Goal: Information Seeking & Learning: Learn about a topic

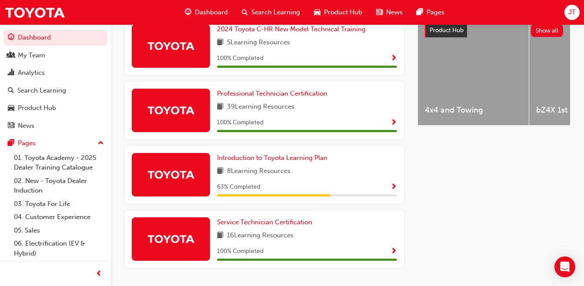
scroll to position [378, 0]
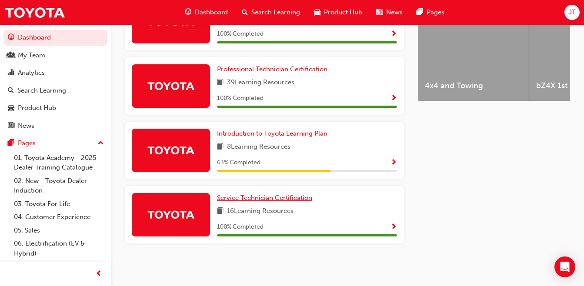
click at [262, 198] on span "Service Technician Certification" at bounding box center [264, 198] width 95 height 8
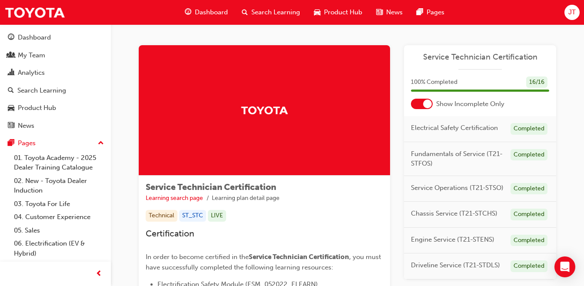
click at [485, 59] on span "Service Technician Certification" at bounding box center [480, 57] width 138 height 10
click at [197, 3] on div "Dashboard Search Learning Product Hub News Pages" at bounding box center [314, 12] width 280 height 25
click at [204, 13] on span "Dashboard" at bounding box center [211, 12] width 33 height 10
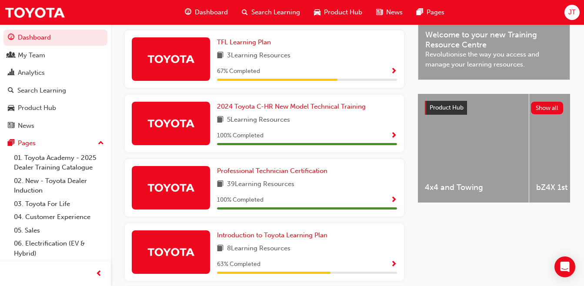
scroll to position [290, 0]
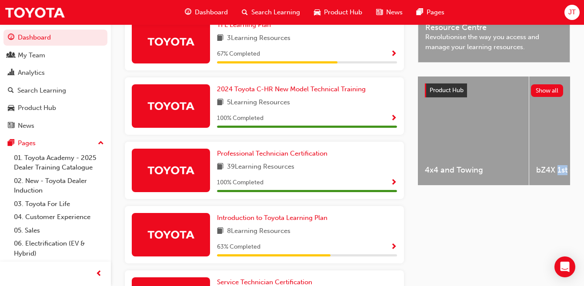
drag, startPoint x: 567, startPoint y: 199, endPoint x: 558, endPoint y: 236, distance: 37.9
click at [558, 236] on div "Latest News Show all Welcome to your new Training Resource Centre Revolutionise…" at bounding box center [494, 139] width 152 height 417
click at [227, 156] on span "Professional Technician Certification" at bounding box center [272, 153] width 110 height 8
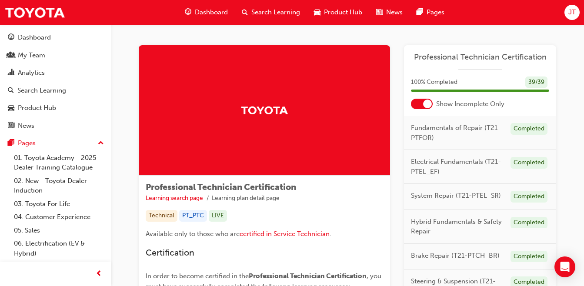
click at [513, 60] on span "Professional Technician Certification" at bounding box center [480, 57] width 138 height 10
click at [255, 7] on div "Search Learning" at bounding box center [271, 12] width 72 height 18
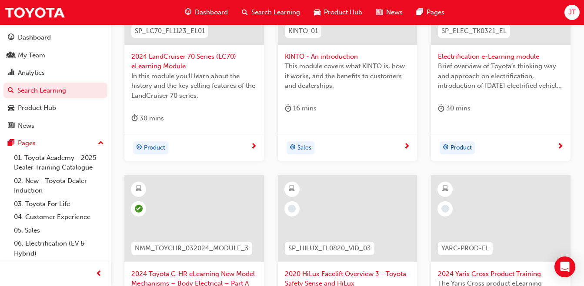
scroll to position [259, 0]
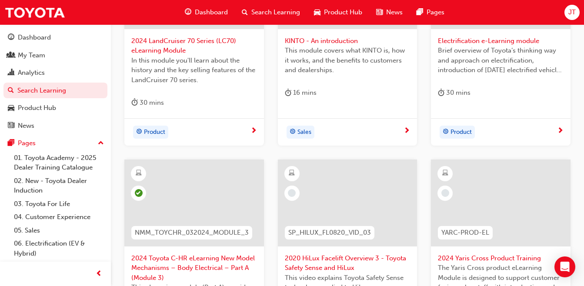
drag, startPoint x: 581, startPoint y: 193, endPoint x: 582, endPoint y: 205, distance: 12.2
click at [583, 203] on div "Filter Learning Resources Showing 456 results SP_LC70_FL1123_EL01 2024 LandCrui…" at bounding box center [347, 150] width 473 height 560
click at [582, 206] on div "Filter Learning Resources Showing 456 results SP_LC70_FL1123_EL01 2024 LandCrui…" at bounding box center [347, 150] width 473 height 560
click at [30, 241] on link "06. Electrification (EV & Hybrid)" at bounding box center [58, 248] width 97 height 23
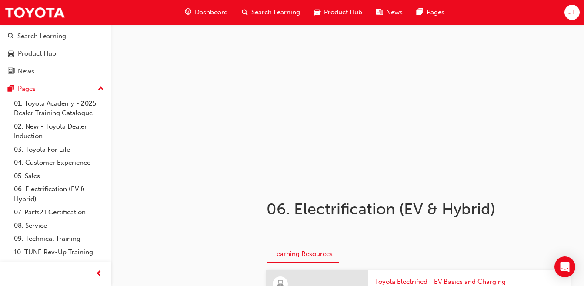
scroll to position [66, 0]
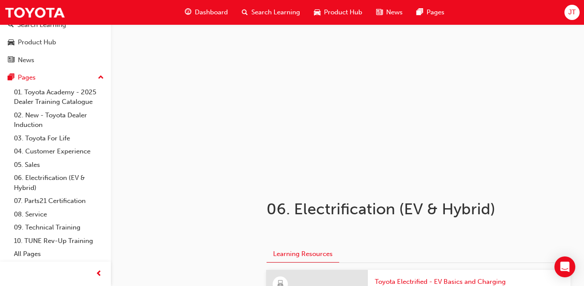
click at [63, 199] on link "07. Parts21 Certification" at bounding box center [58, 200] width 97 height 13
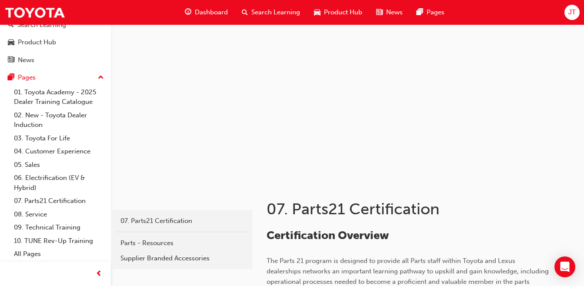
click at [57, 221] on link "09. Technical Training" at bounding box center [58, 227] width 97 height 13
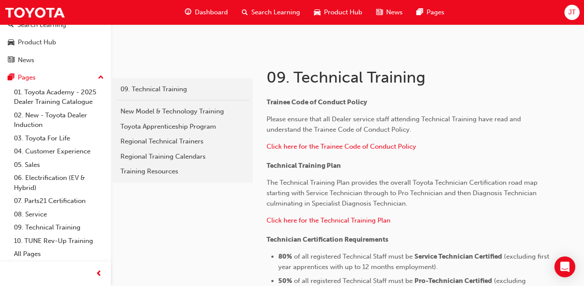
scroll to position [133, 0]
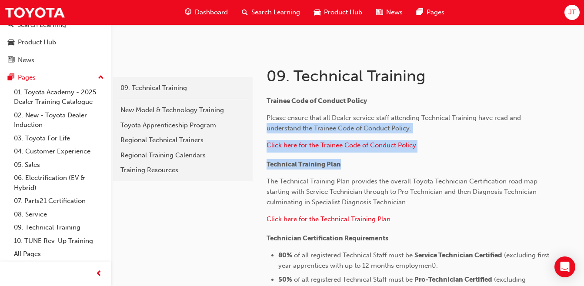
drag, startPoint x: 581, startPoint y: 116, endPoint x: 588, endPoint y: 156, distance: 40.7
click at [584, 153] on html "Your version of Internet Explorer is outdated and not supported. Please upgrade…" at bounding box center [292, 10] width 584 height 286
drag, startPoint x: 588, startPoint y: 156, endPoint x: 572, endPoint y: 160, distance: 17.2
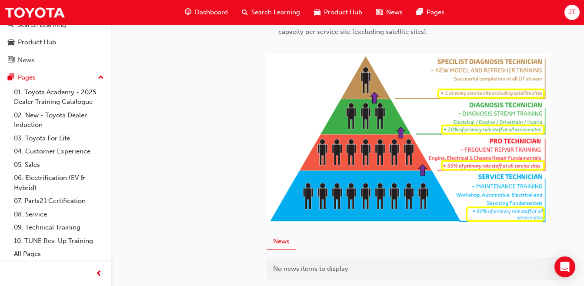
scroll to position [0, 0]
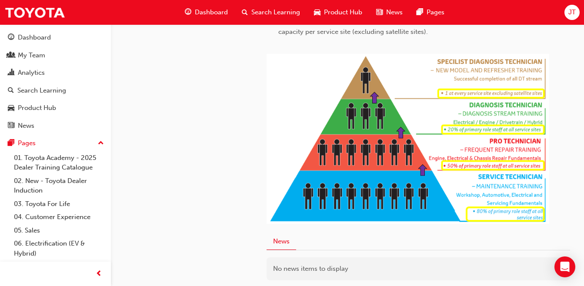
click at [29, 90] on div "Search Learning" at bounding box center [41, 91] width 49 height 10
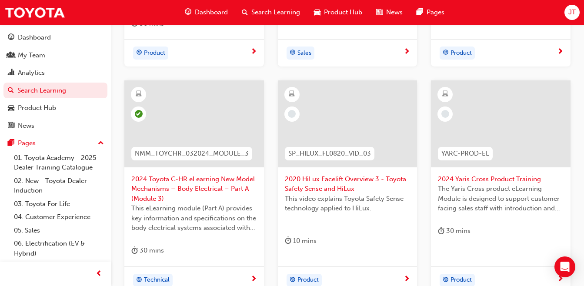
scroll to position [439, 0]
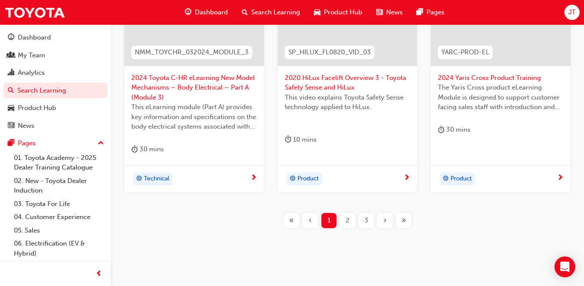
click at [97, 123] on link "News" at bounding box center [55, 126] width 104 height 16
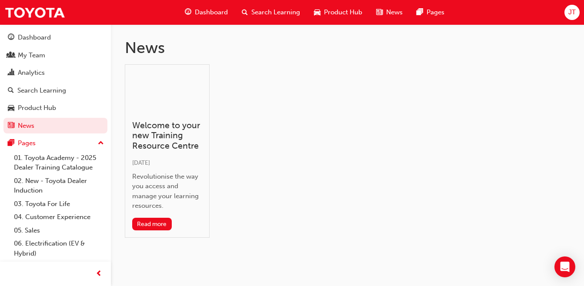
click at [83, 159] on link "01. Toyota Academy - 2025 Dealer Training Catalogue" at bounding box center [58, 162] width 97 height 23
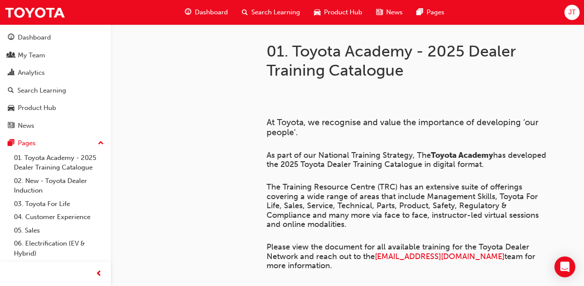
click at [65, 190] on link "02. New - Toyota Dealer Induction" at bounding box center [58, 185] width 97 height 23
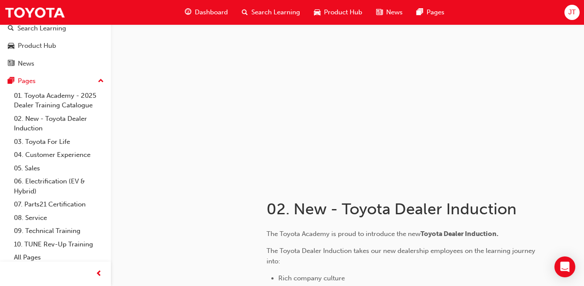
scroll to position [66, 0]
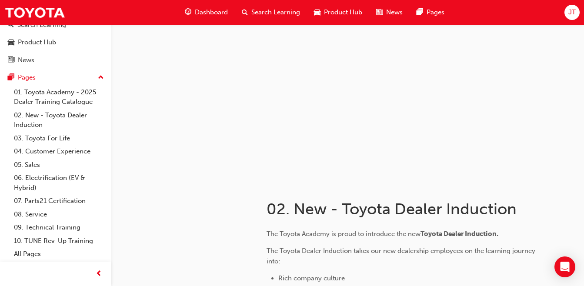
click at [57, 180] on link "06. Electrification (EV & Hybrid)" at bounding box center [58, 182] width 97 height 23
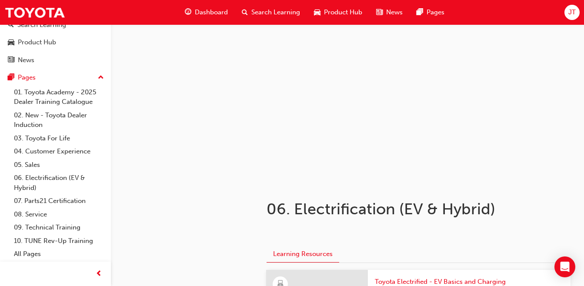
click at [69, 227] on link "09. Technical Training" at bounding box center [58, 227] width 97 height 13
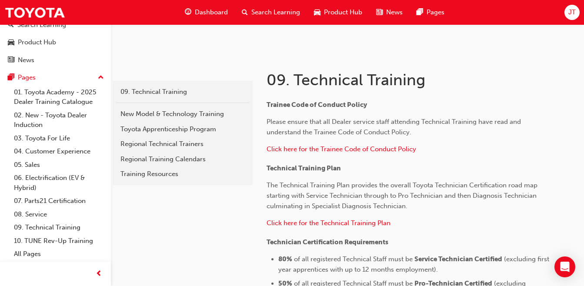
scroll to position [130, 0]
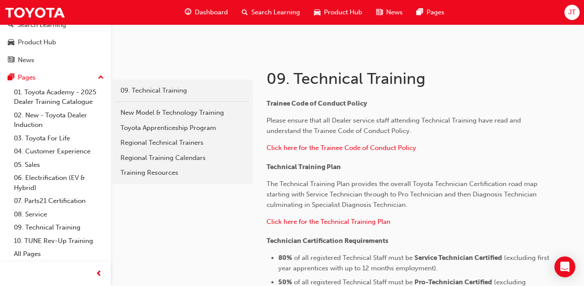
click at [166, 174] on div "Training Resources" at bounding box center [182, 173] width 124 height 10
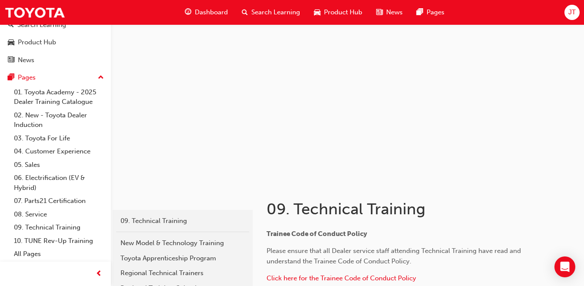
scroll to position [130, 0]
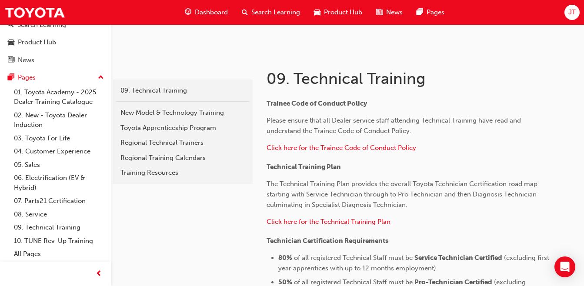
click at [262, 3] on div "Search Learning" at bounding box center [271, 12] width 72 height 18
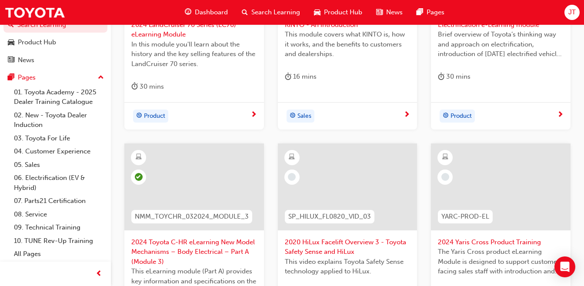
scroll to position [272, 0]
